Goal: Ask a question: Seek information or help from site administrators or community

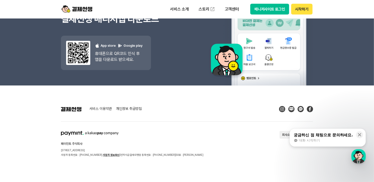
click at [198, 148] on section "페이민트 주식회사 [STREET_ADDRESS] 사업자 등록번호 : [PHONE_NUMBER] 사업자 정보확인 | 전자지급결제대행업 등록번호 …" at bounding box center [187, 144] width 252 height 26
click at [362, 157] on div "button" at bounding box center [358, 156] width 14 height 14
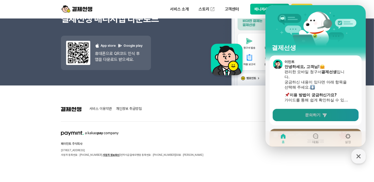
click at [312, 117] on span "문의하기" at bounding box center [312, 115] width 15 height 5
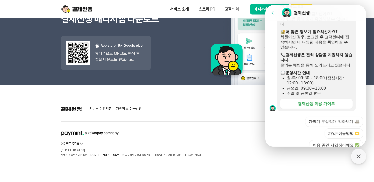
scroll to position [186, 0]
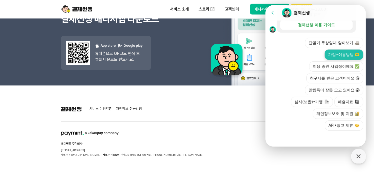
click at [329, 57] on button "가입•이용방법 🫶" at bounding box center [343, 55] width 39 height 10
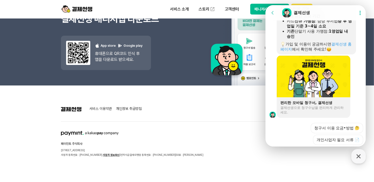
scroll to position [380, 0]
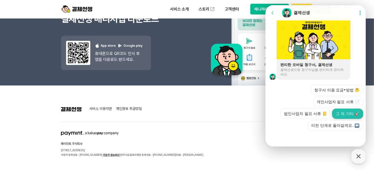
click at [342, 113] on button "그 외 기타 🎸" at bounding box center [347, 114] width 31 height 10
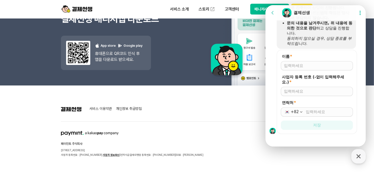
scroll to position [520, 0]
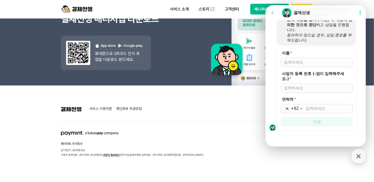
click at [303, 62] on input "이름 *" at bounding box center [317, 62] width 66 height 5
type input "q"
type input "ㅂ"
type input "[PERSON_NAME]"
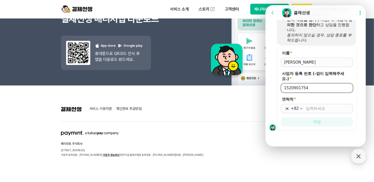
type input "1520901754"
click at [314, 111] on input "연락처 *" at bounding box center [327, 108] width 44 height 5
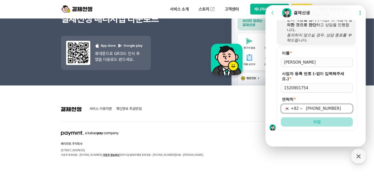
type input "[PHONE_NUMBER]"
click at [325, 123] on button "저장" at bounding box center [316, 121] width 72 height 9
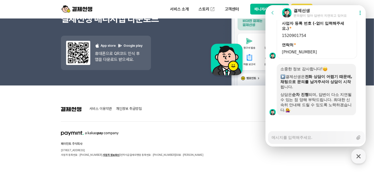
scroll to position [566, 0]
click at [313, 139] on textarea "Messenger Input Textarea" at bounding box center [312, 136] width 82 height 9
type textarea "x"
type textarea "d"
type textarea "x"
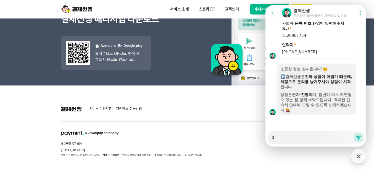
type textarea "dh"
type textarea "x"
type textarea "d"
type textarea "x"
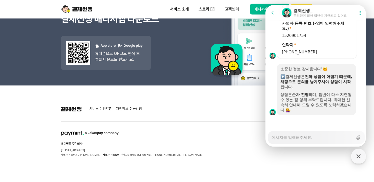
type textarea "d"
type textarea "x"
type textarea "dh"
type textarea "x"
type textarea "dhs"
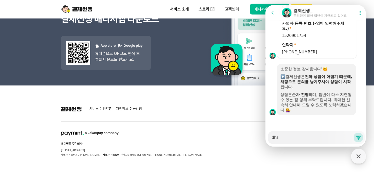
type textarea "x"
type textarea "dhsf"
type textarea "x"
type textarea "dhsfk"
type textarea "x"
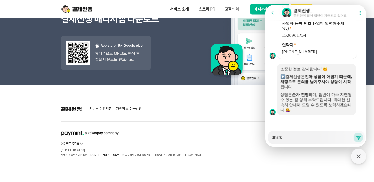
type textarea "dhsf"
type textarea "x"
type textarea "dhs"
type textarea "x"
type textarea "dh"
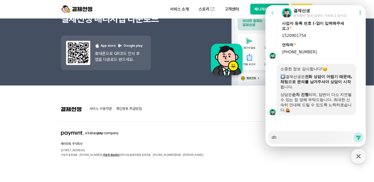
type textarea "x"
type textarea "d"
type textarea "x"
type textarea "ㅇ"
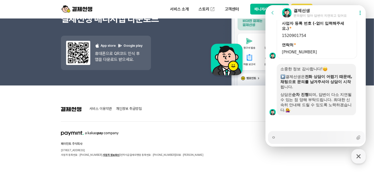
type textarea "x"
type textarea "온"
type textarea "x"
type textarea "온ㄹ"
type textarea "x"
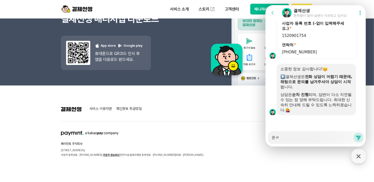
type textarea "온라"
type textarea "x"
type textarea "온라이"
type textarea "x"
type textarea "온라인"
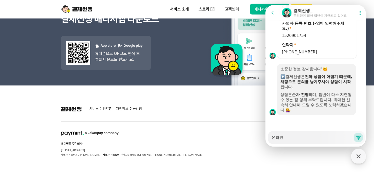
type textarea "x"
type textarea "온라이"
type textarea "x"
type textarea "온라ㅇ"
type textarea "x"
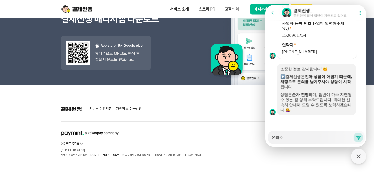
type textarea "온라"
type textarea "x"
type textarea "온"
type textarea "x"
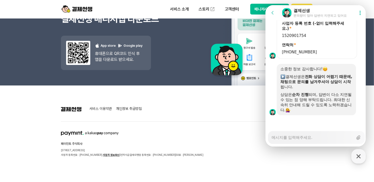
type textarea "ㅈ"
type textarea "x"
type textarea "지"
type textarea "x"
type textarea "집"
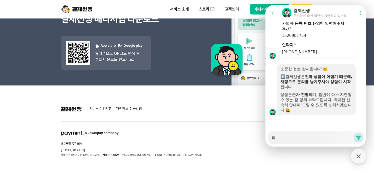
type textarea "x"
type textarea "집ㅇ"
type textarea "x"
type textarea "집에"
type textarea "x"
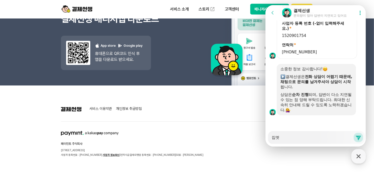
type textarea "집에서"
type textarea "x"
type textarea "집에서 저"
type textarea "x"
type textarea "집에서 전"
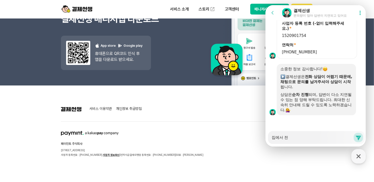
type textarea "x"
type textarea "집에서 젅"
type textarea "x"
type textarea "집에서 전자"
type textarea "x"
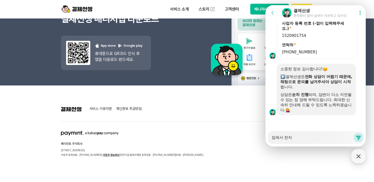
type textarea "집에서 전ㅈ"
type textarea "x"
type textarea "집에서 전"
type textarea "x"
type textarea "집에서"
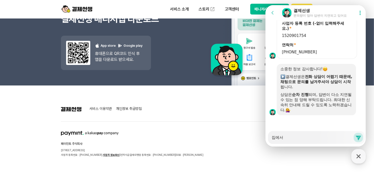
type textarea "x"
type textarea "집에서 ㅇ"
type textarea "x"
type textarea "집에서 온"
type textarea "x"
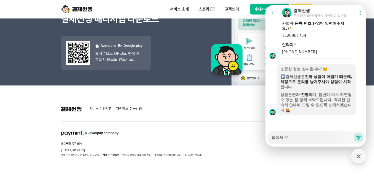
type textarea "집에서 온ㄹ"
type textarea "x"
type textarea "집에서 온라"
type textarea "x"
type textarea "집에서 온랑"
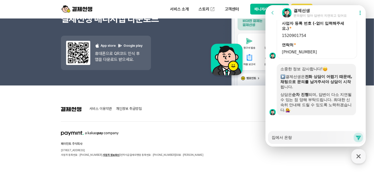
type textarea "x"
type textarea "집에서 온라이"
type textarea "x"
type textarea "집에서 온라인"
type textarea "x"
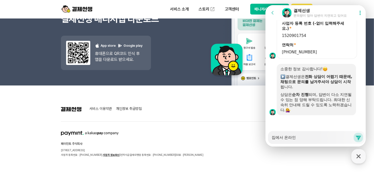
type textarea "집에서 온라인"
type textarea "x"
type textarea "집에서 온라인 ㅍ"
type textarea "x"
type textarea "집에서 온라인 파"
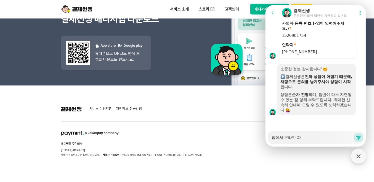
type textarea "x"
type textarea "집에서 온라인 판"
type textarea "x"
type textarea "집에서 온라인 판ㅁ"
type textarea "x"
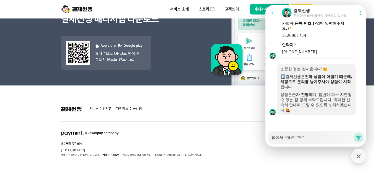
type textarea "집에서 온라인 판매"
type textarea "x"
type textarea "집에서 온라인 판매미"
type textarea "x"
type textarea "집에서 온라인 판매및"
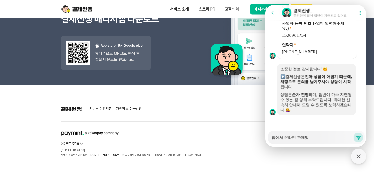
type textarea "x"
type textarea "집에서 온라인 판매미"
type textarea "x"
type textarea "집에서 온라인 판매ㅁ"
type textarea "x"
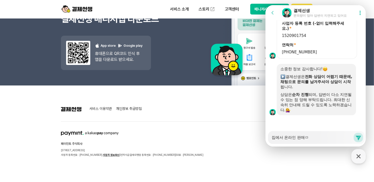
type textarea "집에서 온라인 판매"
type textarea "x"
type textarea "집에서 온라인 판매어"
type textarea "x"
type textarea "집에서 온라인 판매업ㅇ"
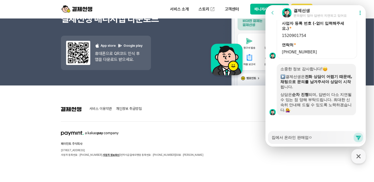
type textarea "x"
type textarea "집에서 온라인 판매업으"
type textarea "x"
type textarea "집에서 온라인 판매업을"
type textarea "x"
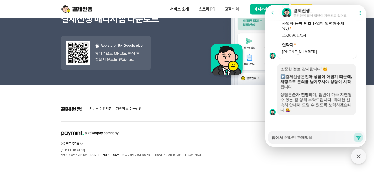
type textarea "집에서 온라인 판매업을"
type textarea "x"
type textarea "집에서 온라인 판매업을 ㅎ"
type textarea "x"
type textarea "집에서 온라인 판매업을 한"
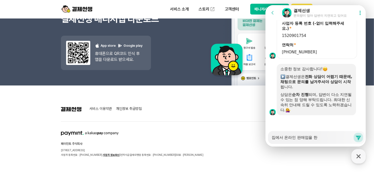
type textarea "x"
type textarea "집에서 온라인 판매업을 하느"
type textarea "x"
type textarea "집에서 온라인 판매업을 하는"
type textarea "x"
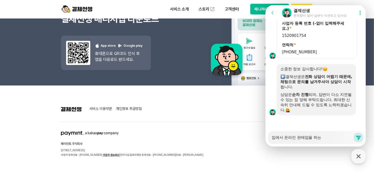
type textarea "집에서 온라인 판매업을 하는"
type textarea "x"
type textarea "집에서 온라인 판매업을 하는 ㅅ"
type textarea "x"
type textarea "집에서 온라인 판매업을 하는 사"
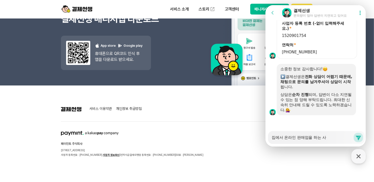
type textarea "x"
type textarea "집에서 온라인 판매업을 하는 살"
type textarea "x"
type textarea "집에서 온라인 판매업을 하는 사라"
type textarea "x"
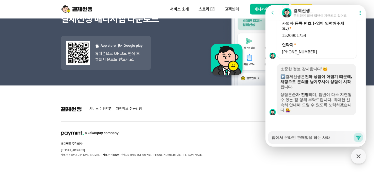
type textarea "집에서 온라인 판매업을 하는 사람"
type textarea "x"
type textarea "집에서 온라인 판매업을 하는 사람ㅇ"
type textarea "x"
type textarea "집에서 온라인 판매업을 하는 사람으"
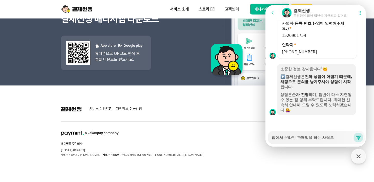
type textarea "x"
type textarea "집에서 온라인 판매업을 하는 사람은"
type textarea "x"
type textarea "집에서 온라인 판매업을 하는 사람은 ㅅ"
type textarea "x"
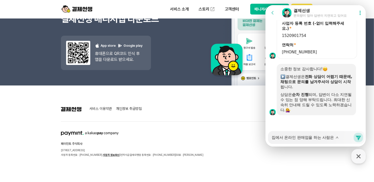
type textarea "집에서 온라인 판매업을 하는 사람은 사"
type textarea "x"
type textarea "집에서 온라인 판매업을 하는 사람은 삼"
type textarea "x"
type textarea "집에서 온라인 판매업을 하는 사람은 사매"
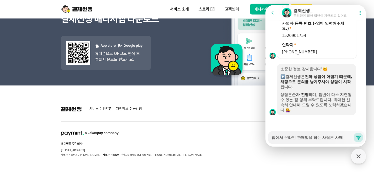
type textarea "x"
type textarea "집에서 온라인 판매업을 하는 사람은 사맹"
type textarea "x"
type textarea "집에서 온라인 판매업을 하는 사람은 사맹ㅎ"
type textarea "x"
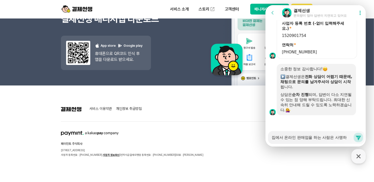
type textarea "집에서 온라인 판매업을 하는 사람은 사맹할"
type textarea "x"
type textarea "집에서 온라인 판매업을 하는 사람은 사맹하"
type textarea "x"
type textarea "집에서 온라인 판매업을 하는 사람은 사맹ㅎ"
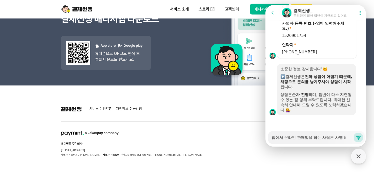
type textarea "x"
type textarea "집에서 온라인 판매업을 하는 사람은 사맹"
type textarea "x"
type textarea "집에서 온라인 판매업을 하는 사람은 사"
type textarea "x"
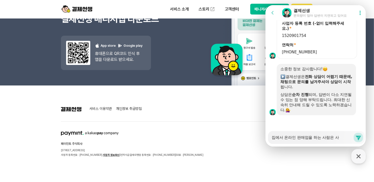
type textarea "집에서 온라인 판매업을 하는 사람은"
type textarea "x"
type textarea "집에서 온라인 판매업을 하는 사람은 ㄱ"
type textarea "x"
type textarea "집에서 온라인 판매업을 하는 사람은 가"
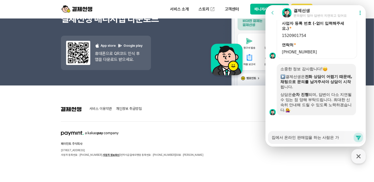
type textarea "x"
type textarea "집에서 온라인 판매업을 하는 사람은 ㄱ"
type textarea "x"
type textarea "집에서 온라인 판매업을 하는 사람은"
type textarea "x"
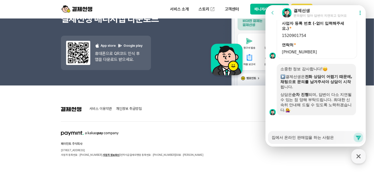
type textarea "집에서 온라인 판매업을 하는 사람은 ㄱ"
type textarea "x"
type textarea "집에서 온라인 판매업을 하는 사람은 겨"
type textarea "x"
type textarea "집에서 온라인 판매업을 하는 사람은 결"
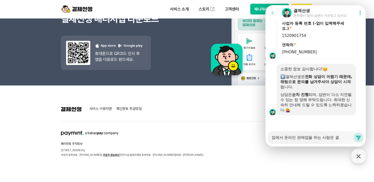
type textarea "x"
type textarea "집에서 온라인 판매업을 하는 사람은 결ㅈ"
type textarea "x"
type textarea "집에서 온라인 판매업을 하는 사람은 결제"
type textarea "x"
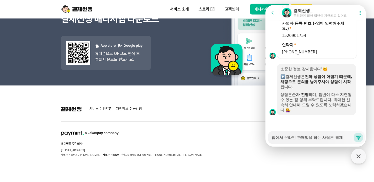
type textarea "집에서 온라인 판매업을 하는 사람은 결젯"
type textarea "x"
type textarea "집에서 온라인 판매업을 하는 사람은 결제서"
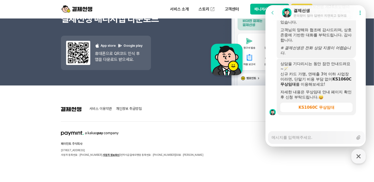
scroll to position [814, 0]
click at [308, 137] on textarea "Messenger Input Textarea" at bounding box center [312, 136] width 82 height 9
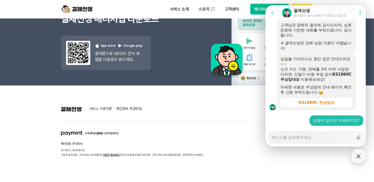
scroll to position [830, 0]
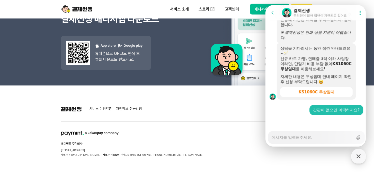
click at [305, 135] on textarea "Messenger Input Textarea" at bounding box center [312, 136] width 82 height 9
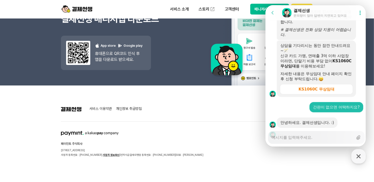
scroll to position [845, 0]
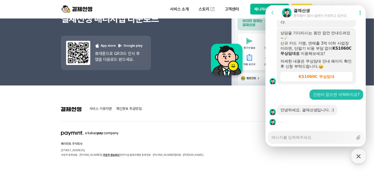
click at [306, 138] on textarea "Messenger Input Textarea" at bounding box center [312, 136] width 82 height 9
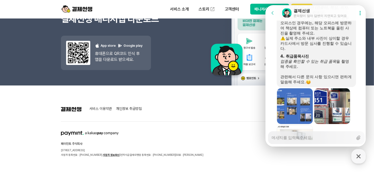
scroll to position [1095, 0]
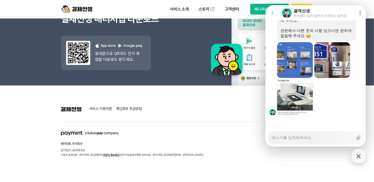
drag, startPoint x: 321, startPoint y: 157, endPoint x: 242, endPoint y: 122, distance: 86.4
click at [321, 157] on footer "서비스 이용약관 개인정보 취급방침 페이민트 주식회사 [STREET_ADDRESS] 사업자 등록번호 : [PHONE_NUMBER] 사업자 정보확…" at bounding box center [187, 134] width 374 height 97
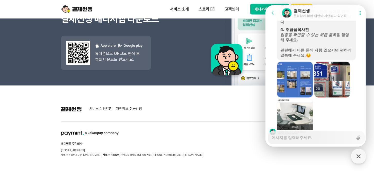
scroll to position [1044, 0]
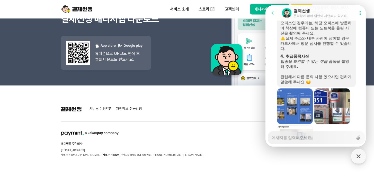
click at [244, 128] on div "서비스 이용약관 개인정보 취급방침 페이민트 주식회사 [STREET_ADDRESS] 사업자 등록번호 : [PHONE_NUMBER] 사업자 정보확…" at bounding box center [187, 131] width 252 height 51
